Goal: Task Accomplishment & Management: Manage account settings

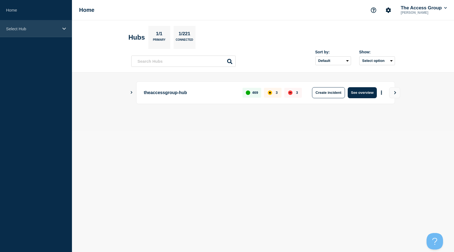
click at [41, 31] on div "Select Hub" at bounding box center [36, 28] width 72 height 17
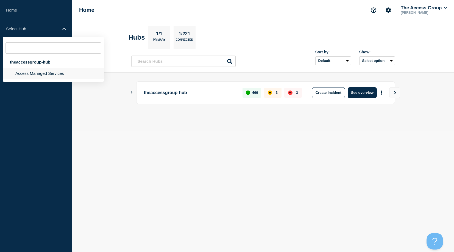
click at [22, 74] on li "Access Managed Services" at bounding box center [53, 73] width 101 height 11
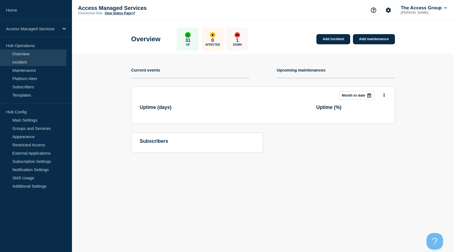
click at [24, 60] on link "Incident" at bounding box center [33, 62] width 66 height 8
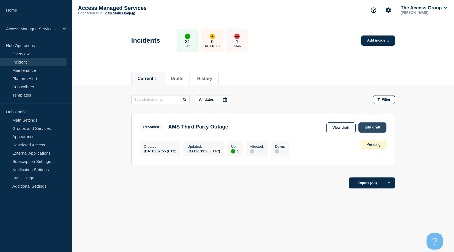
click at [367, 127] on link "Edit draft" at bounding box center [373, 127] width 28 height 10
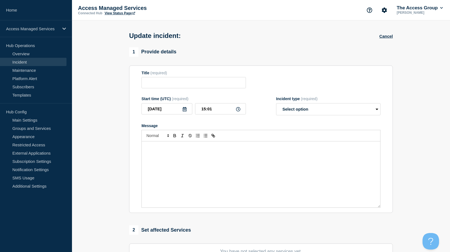
type input "AMS Third Party Outage"
type input "13:35"
select select "resolved"
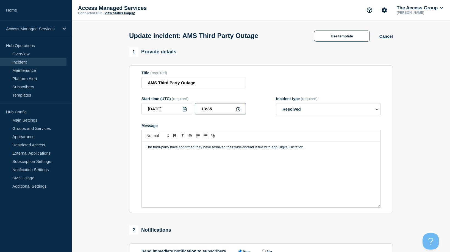
click at [228, 110] on input "13:35" at bounding box center [220, 108] width 51 height 11
click at [238, 111] on icon at bounding box center [238, 109] width 4 height 4
drag, startPoint x: 215, startPoint y: 111, endPoint x: 196, endPoint y: 110, distance: 19.5
click at [196, 110] on input "13:35" at bounding box center [220, 108] width 51 height 11
type input "15:00"
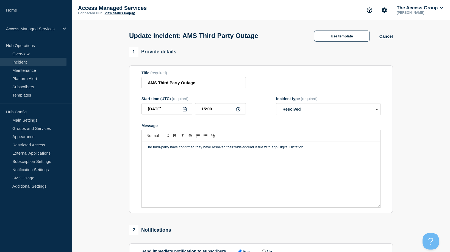
click at [303, 147] on p "The third-party have confirmed they have resolved their wide-spread issue with …" at bounding box center [261, 147] width 230 height 5
click at [323, 149] on p "The third-party have confirmed they have resolved their wide-spread issue with …" at bounding box center [261, 147] width 230 height 5
click at [252, 160] on p "If issue is on-going for you or your users, please contact the AMS service Desk" at bounding box center [261, 157] width 230 height 5
click at [209, 158] on p "If issue is on-going for you or your users, please contact the AMS Service Desk" at bounding box center [261, 157] width 230 height 5
click at [276, 162] on div "The third-party have confirmed they have resolved their wide-spread issue with …" at bounding box center [261, 174] width 239 height 66
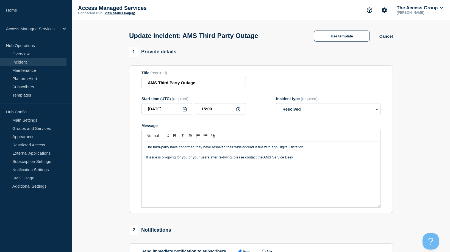
click at [295, 157] on p "If issue is on-going for you or your users after re-trying, please contact the …" at bounding box center [261, 157] width 230 height 5
click at [149, 158] on p "If issue is on-going for you or your users after re-trying, please contact the …" at bounding box center [261, 157] width 230 height 5
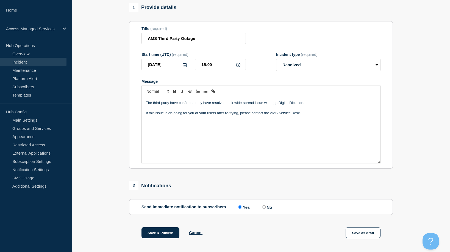
scroll to position [54, 0]
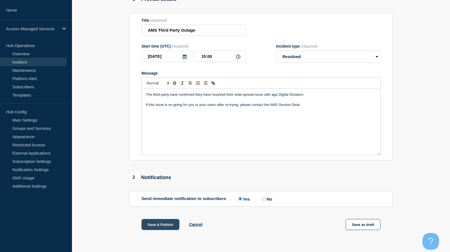
click at [159, 225] on button "Save & Publish" at bounding box center [161, 224] width 38 height 11
